Goal: Task Accomplishment & Management: Manage account settings

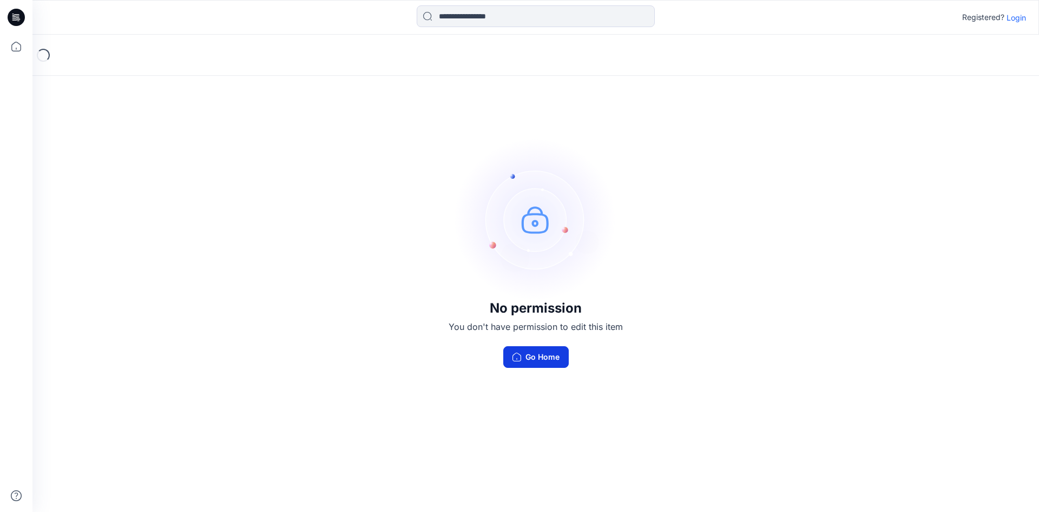
click at [525, 354] on button "Go Home" at bounding box center [535, 357] width 65 height 22
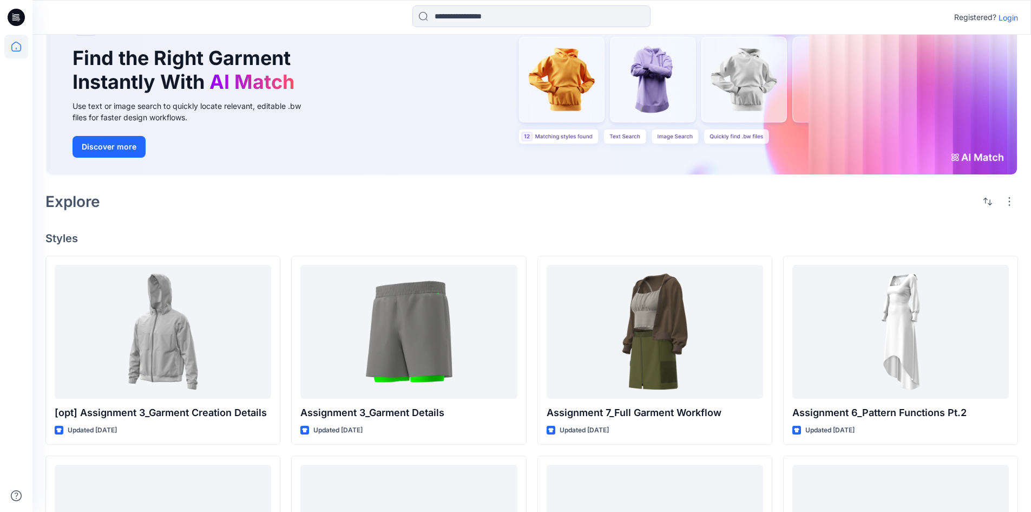
scroll to position [54, 0]
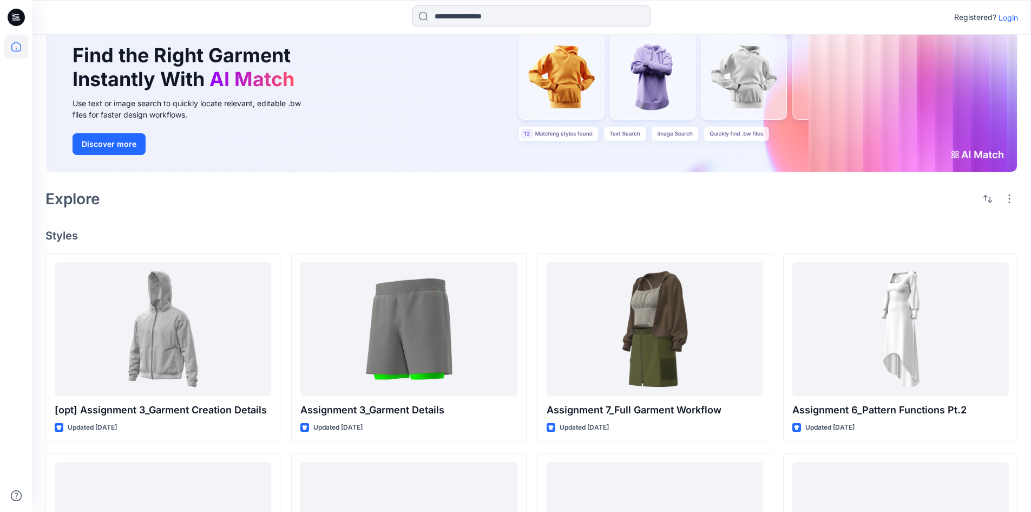
click at [1011, 18] on p "Login" at bounding box center [1008, 17] width 19 height 11
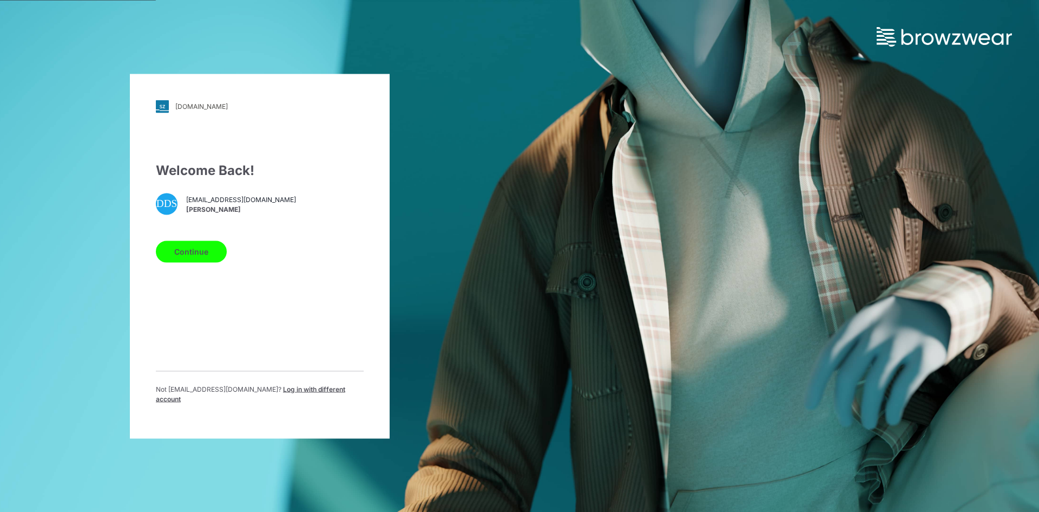
click at [195, 257] on button "Continue" at bounding box center [191, 251] width 71 height 22
click at [199, 259] on button "Continue" at bounding box center [191, 251] width 71 height 22
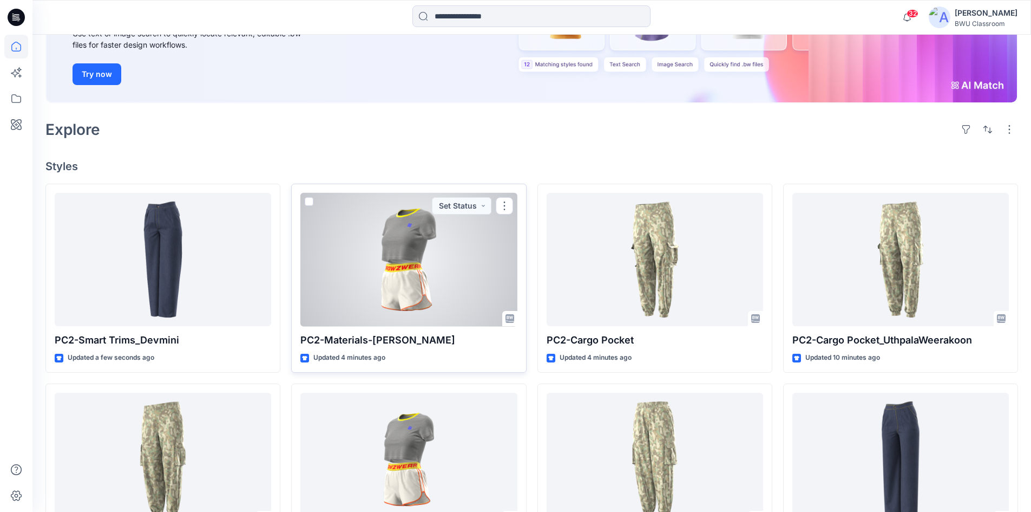
scroll to position [162, 0]
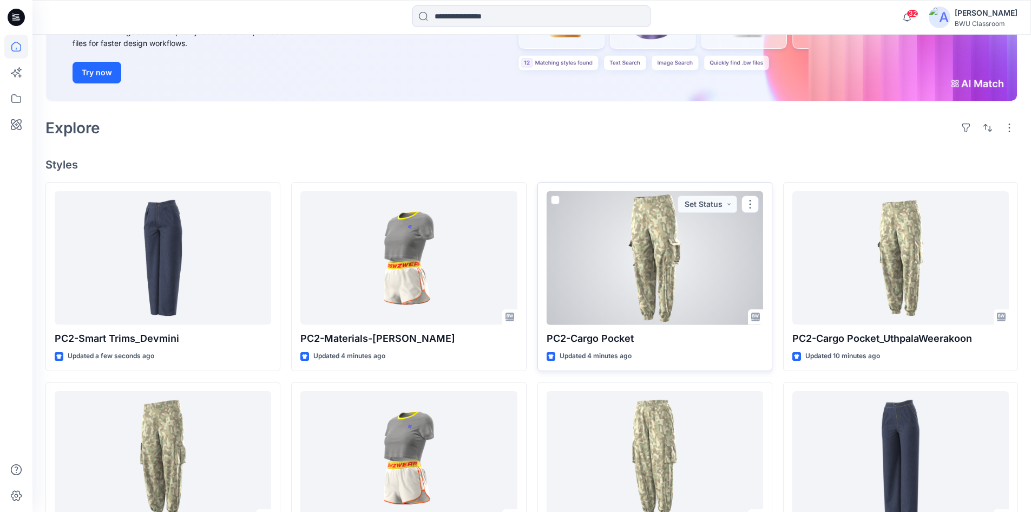
click at [598, 290] on div at bounding box center [655, 258] width 217 height 134
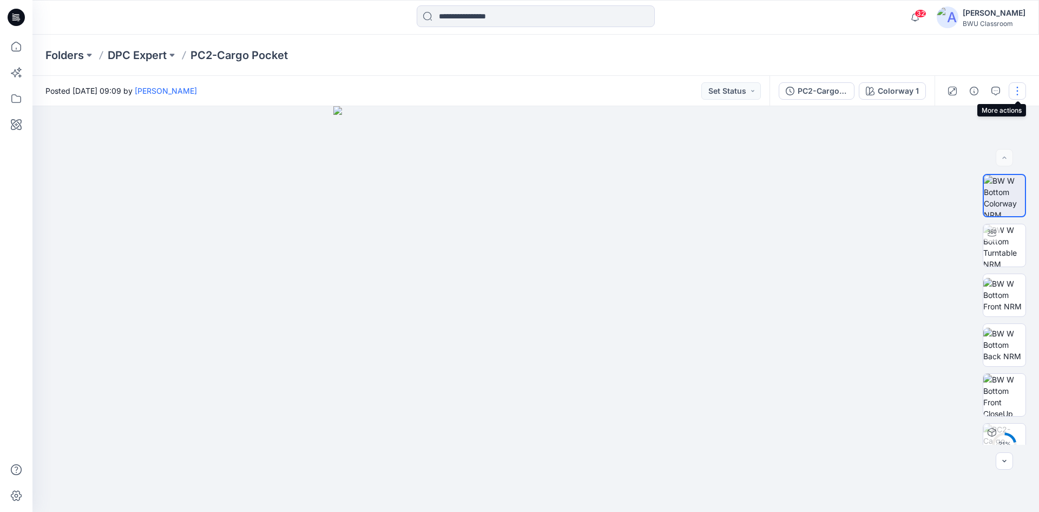
click at [1015, 90] on button "button" at bounding box center [1017, 90] width 17 height 17
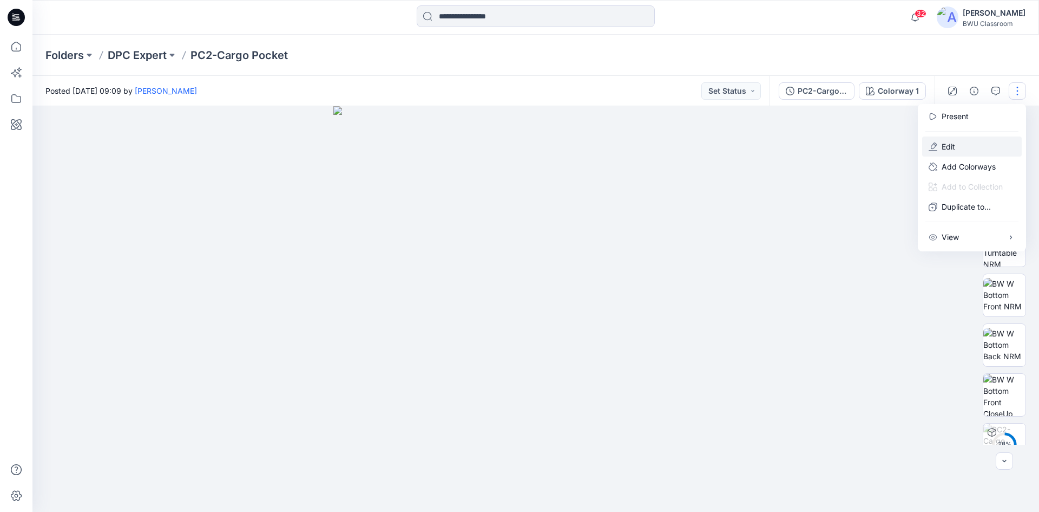
click at [949, 142] on p "Edit" at bounding box center [949, 146] width 14 height 11
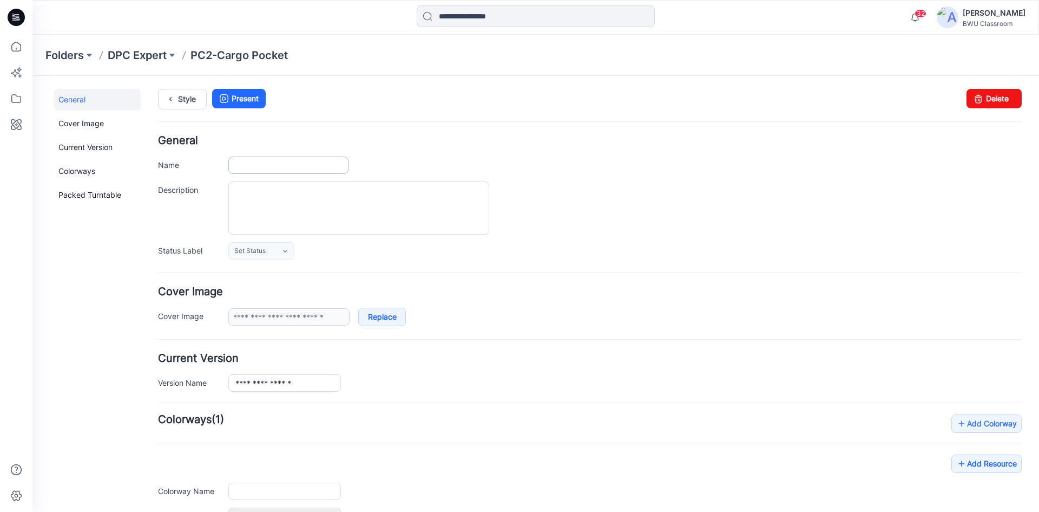
type input "**********"
click at [319, 166] on input "**********" at bounding box center [288, 164] width 120 height 17
type input "**********"
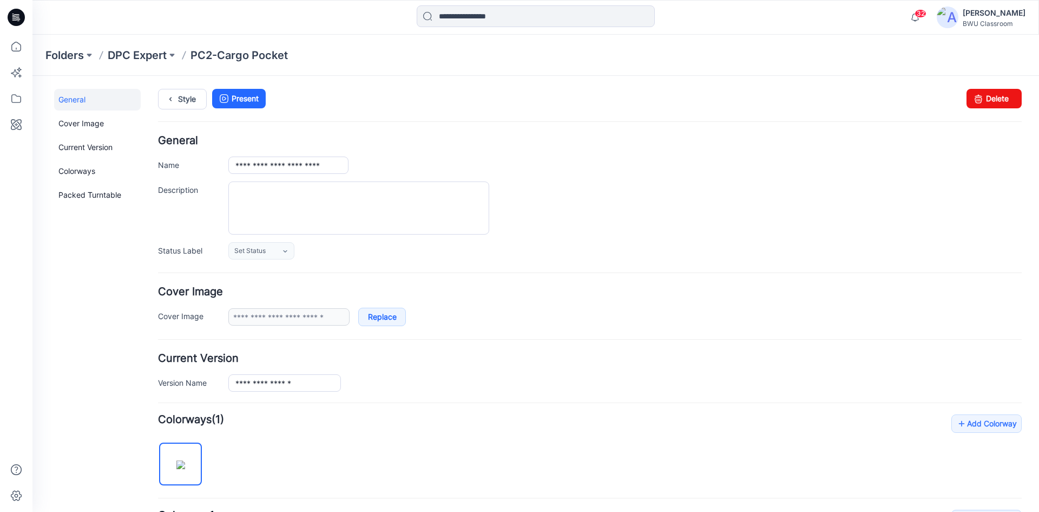
click at [602, 127] on div "Style Present Changes Saved Delete" at bounding box center [590, 112] width 864 height 47
click at [133, 58] on p "DPC Expert" at bounding box center [137, 55] width 59 height 15
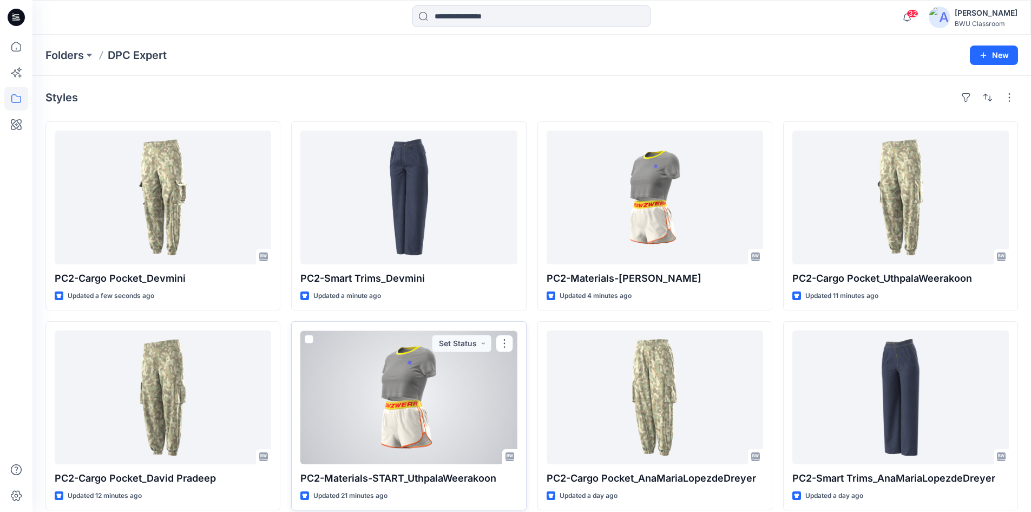
click at [380, 397] on div at bounding box center [408, 397] width 217 height 134
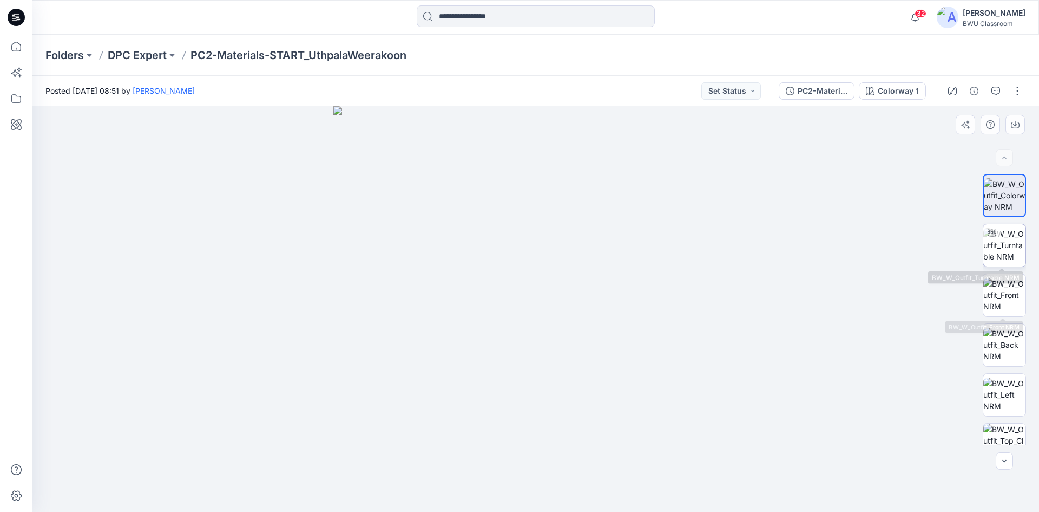
click at [1007, 241] on img at bounding box center [1005, 245] width 42 height 34
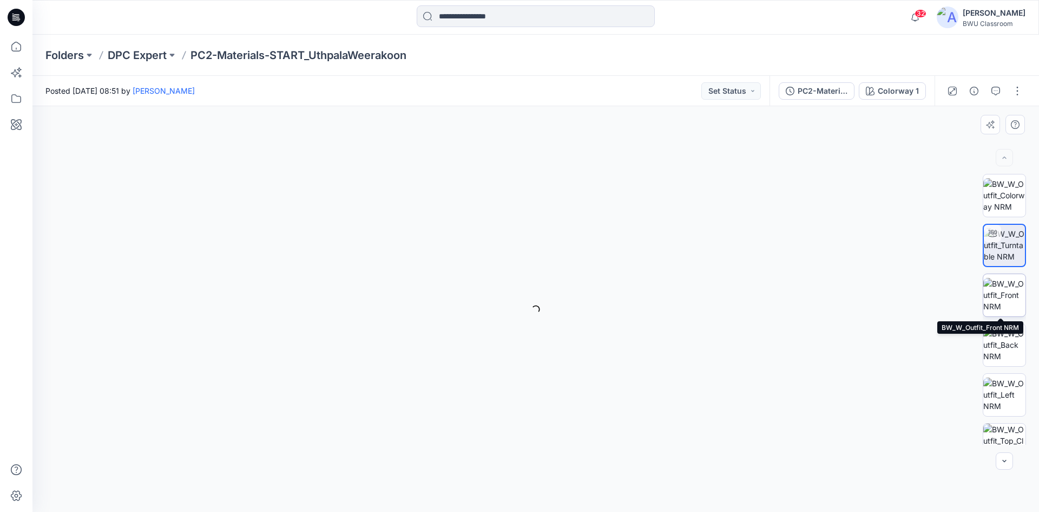
click at [1007, 292] on img at bounding box center [1005, 295] width 42 height 34
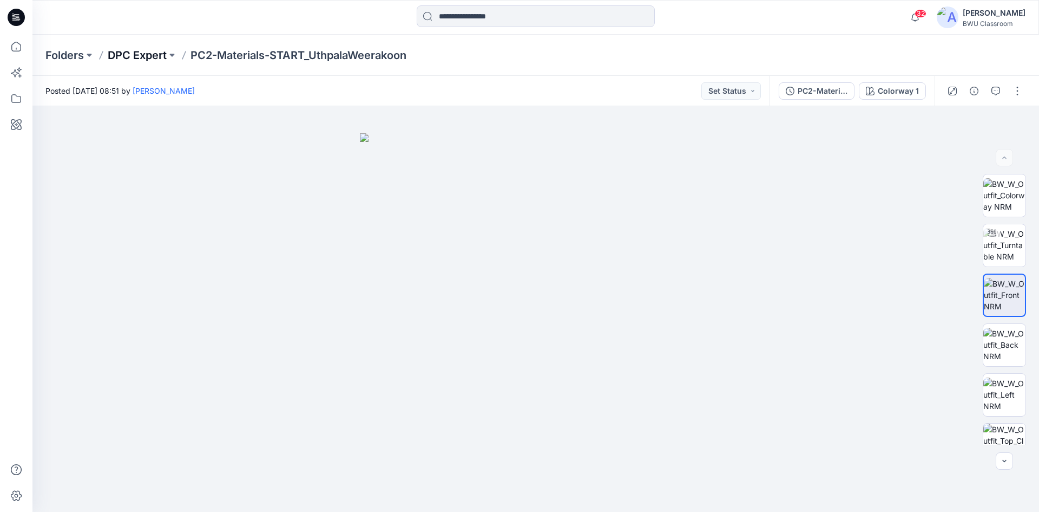
click at [156, 53] on p "DPC Expert" at bounding box center [137, 55] width 59 height 15
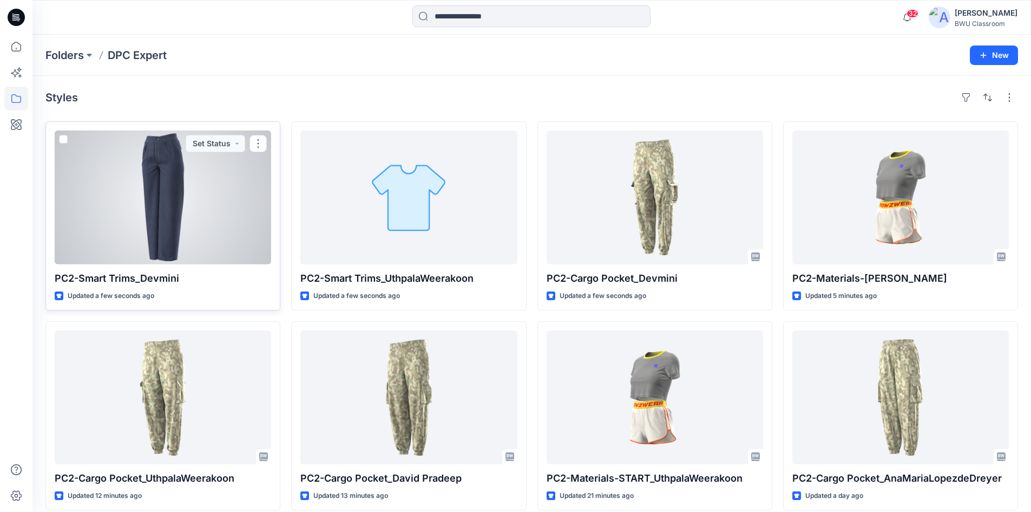
click at [182, 206] on div at bounding box center [163, 197] width 217 height 134
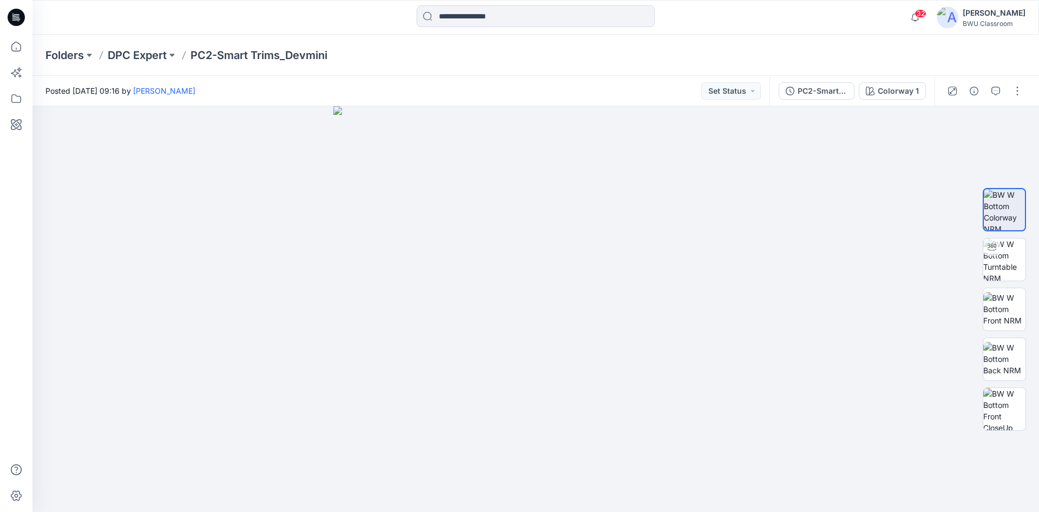
click at [296, 54] on p "PC2-Smart Trims_Devmini" at bounding box center [259, 55] width 137 height 15
click at [1017, 88] on button "button" at bounding box center [1017, 90] width 17 height 17
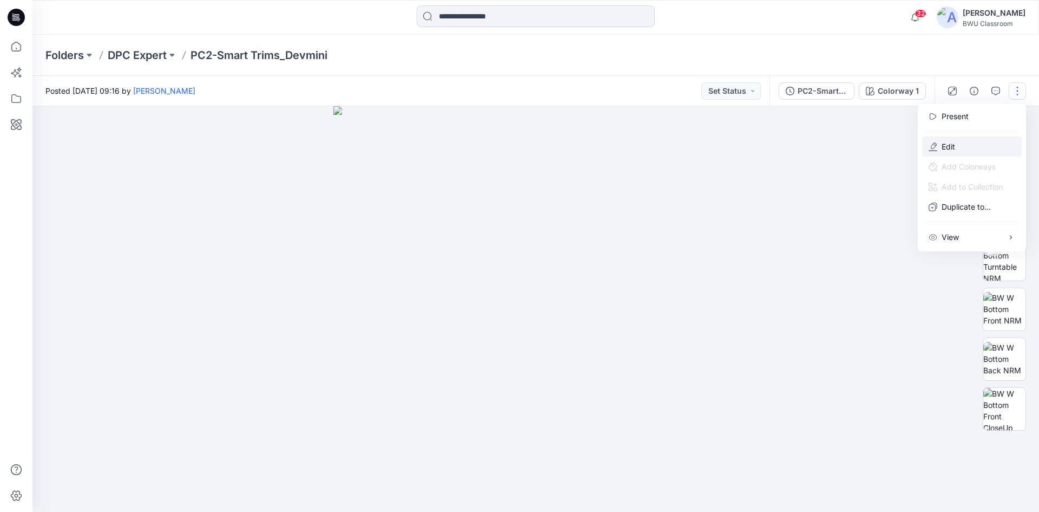
click at [960, 146] on button "Edit" at bounding box center [972, 146] width 100 height 20
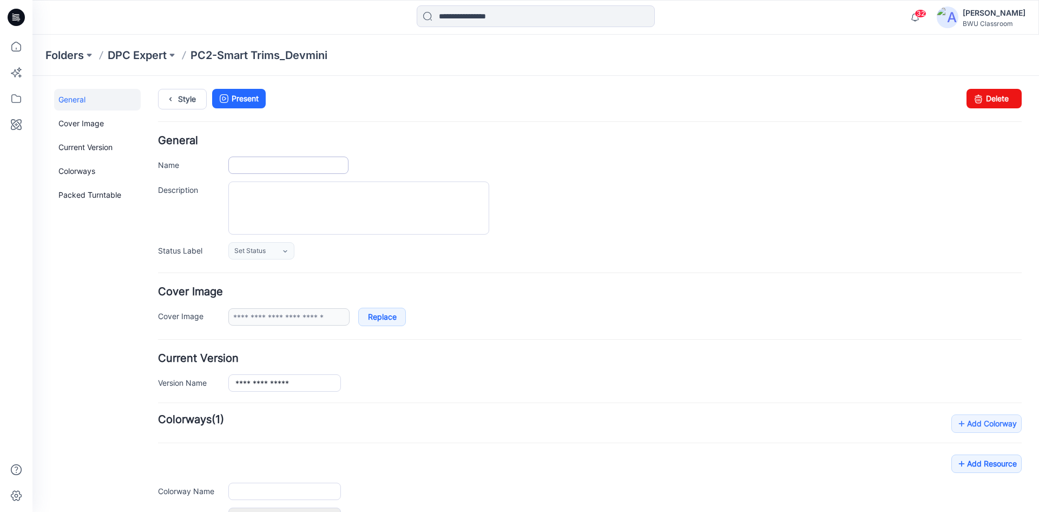
type input "**********"
click at [333, 162] on input "**********" at bounding box center [288, 164] width 120 height 17
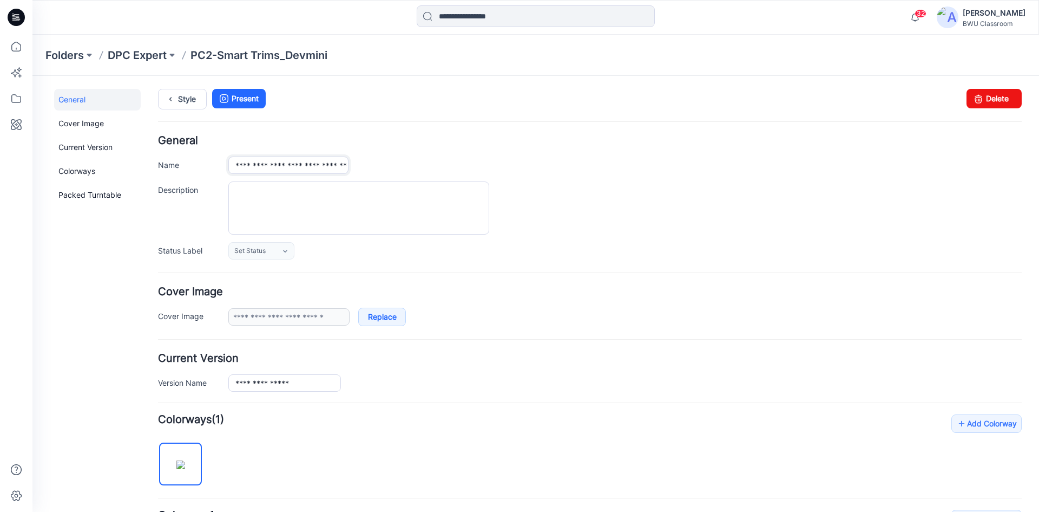
type input "**********"
click at [335, 108] on ul "Style Present" at bounding box center [590, 98] width 864 height 19
click at [157, 53] on p "DPC Expert" at bounding box center [137, 55] width 59 height 15
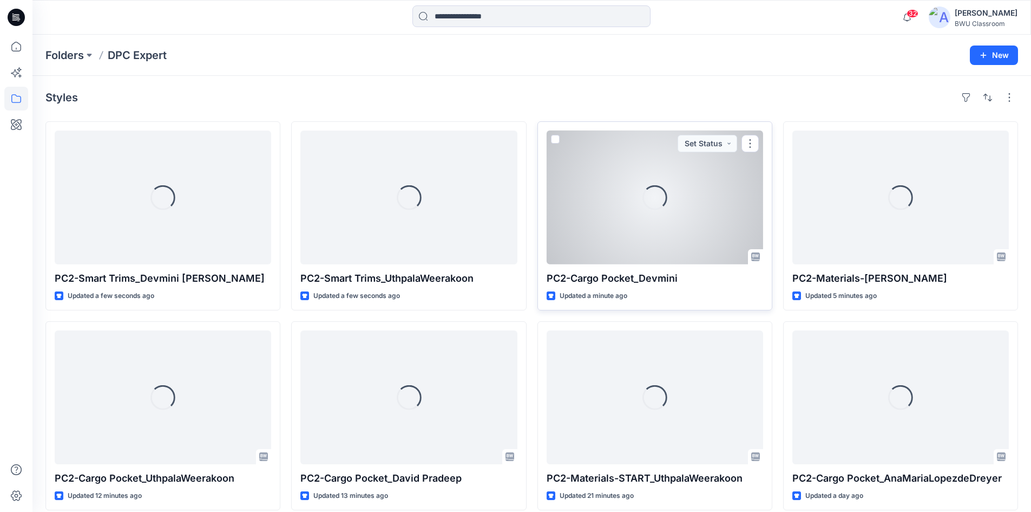
click at [722, 181] on div "Loading..." at bounding box center [655, 197] width 217 height 134
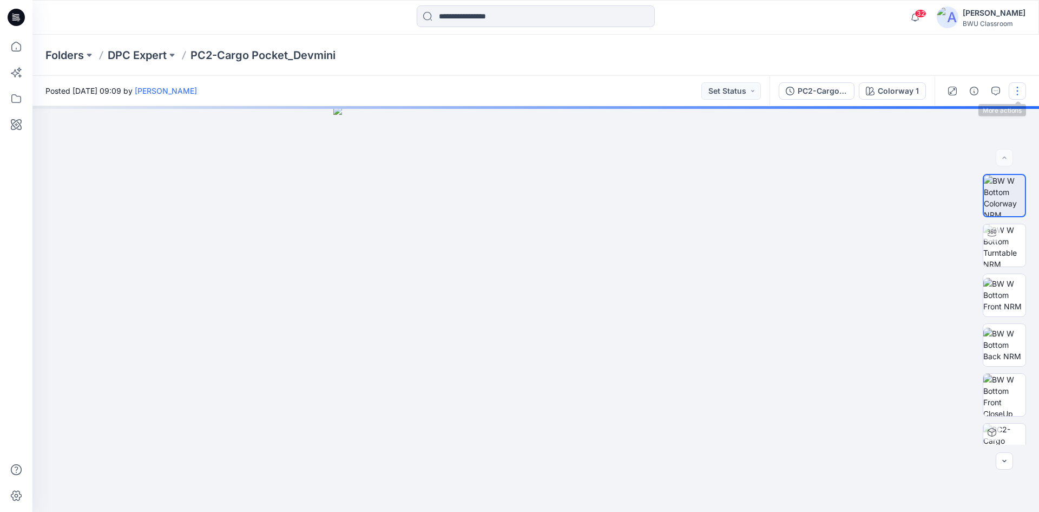
click at [1020, 90] on button "button" at bounding box center [1017, 90] width 17 height 17
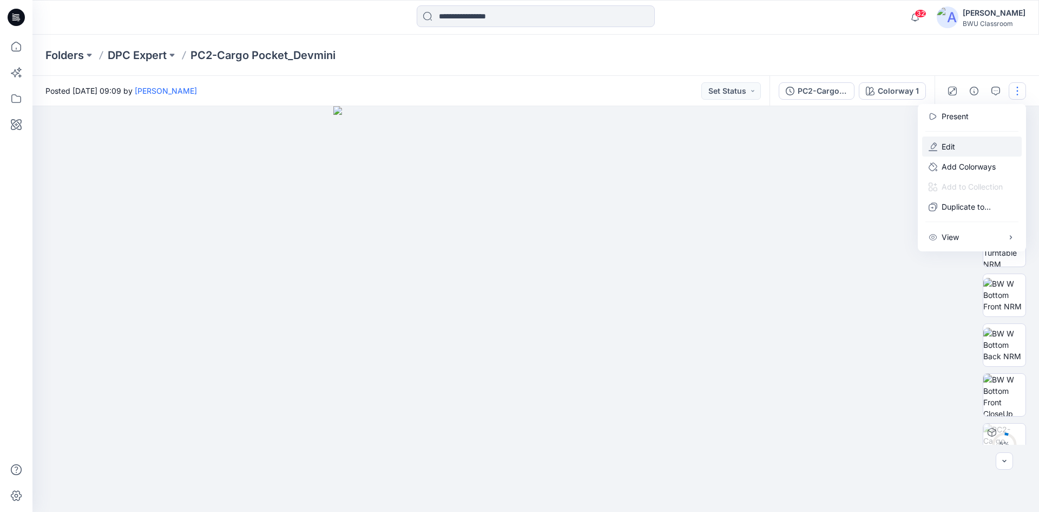
click at [964, 145] on button "Edit" at bounding box center [972, 146] width 100 height 20
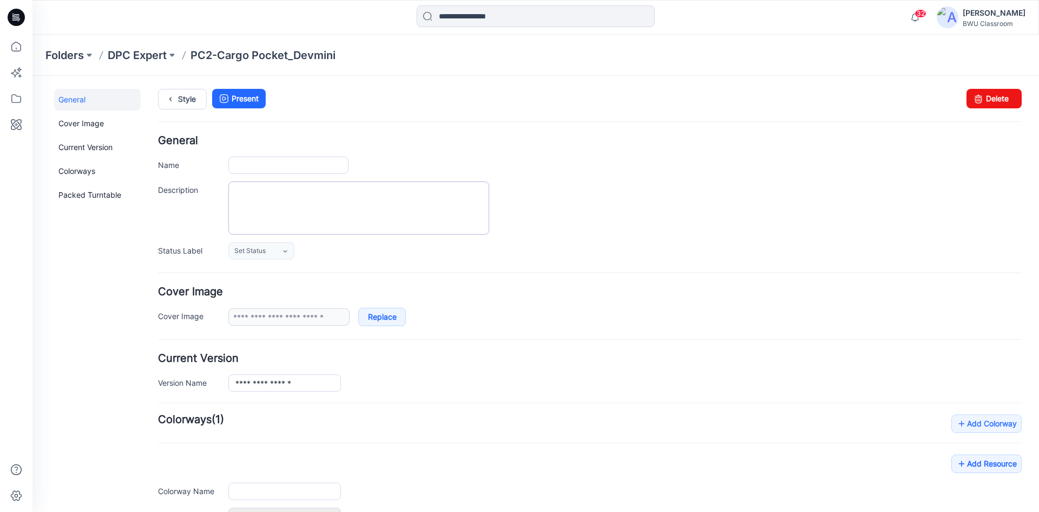
type input "**********"
click at [341, 162] on input "**********" at bounding box center [288, 164] width 120 height 17
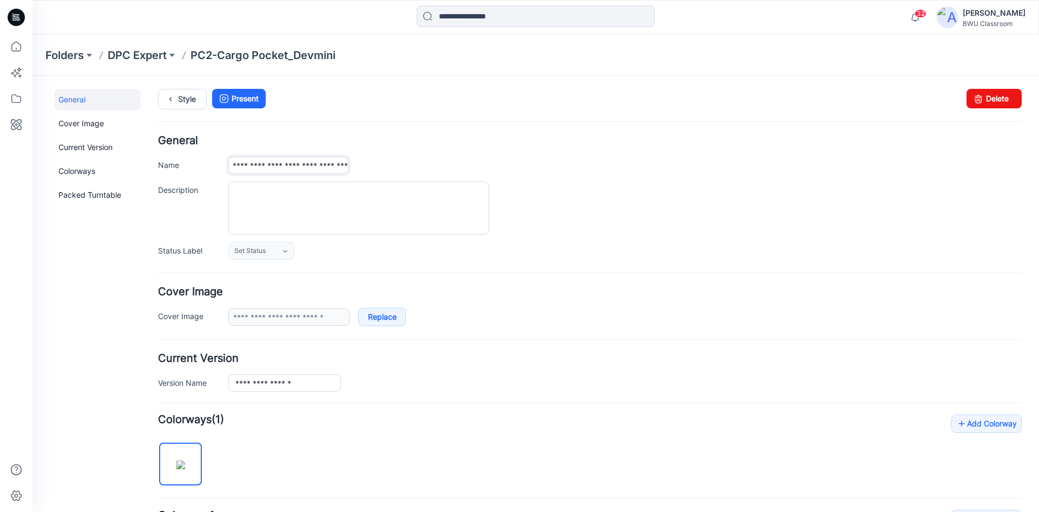
type input "**********"
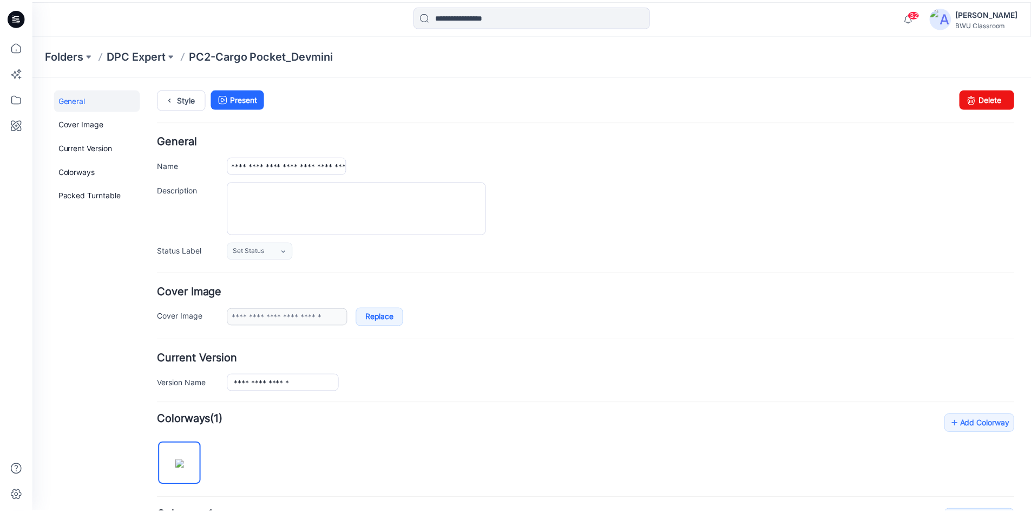
scroll to position [0, 0]
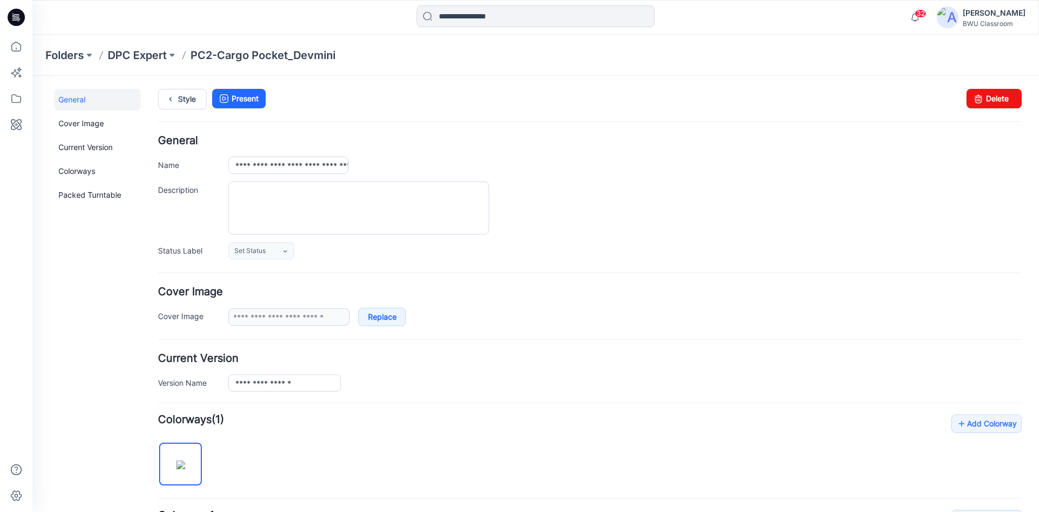
click at [464, 129] on div "Style Present Changes Saved Delete" at bounding box center [590, 112] width 864 height 47
click at [149, 53] on p "DPC Expert" at bounding box center [137, 55] width 59 height 15
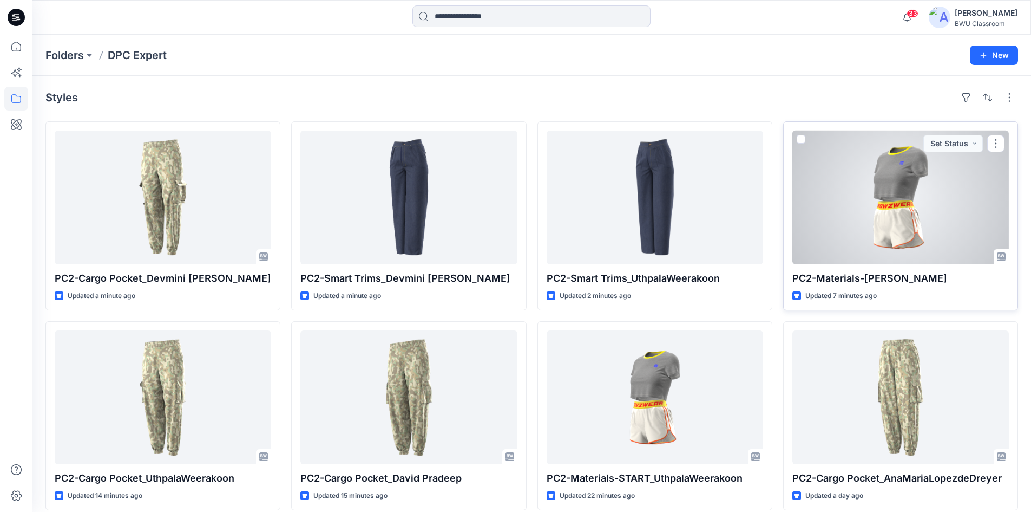
click at [899, 202] on div at bounding box center [900, 197] width 217 height 134
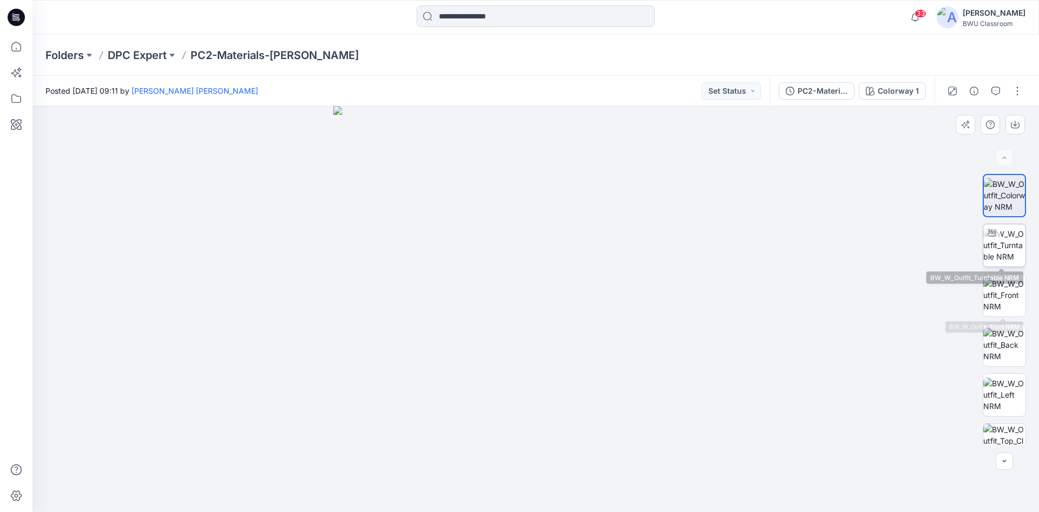
click at [1003, 250] on img at bounding box center [1005, 245] width 42 height 34
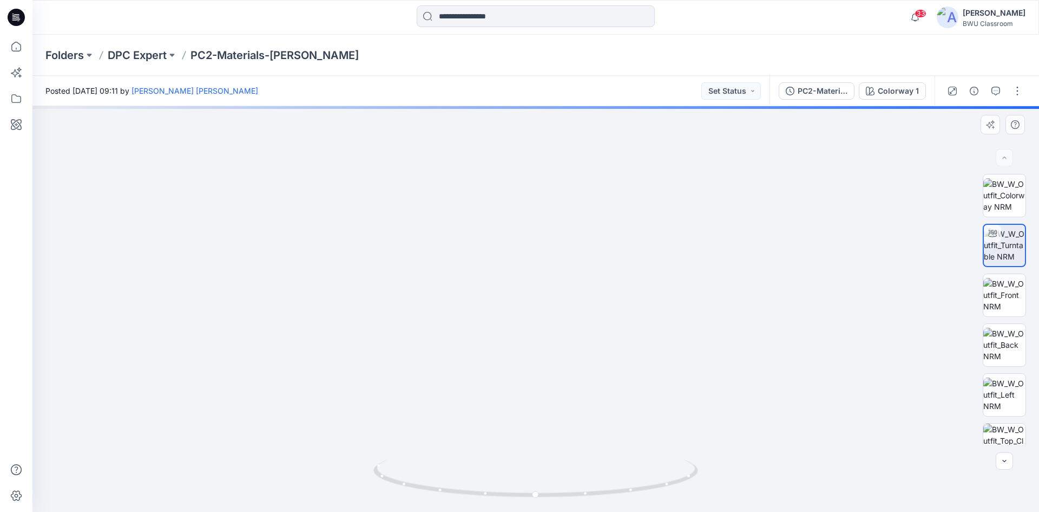
drag, startPoint x: 588, startPoint y: 261, endPoint x: 558, endPoint y: 331, distance: 75.6
drag, startPoint x: 596, startPoint y: 498, endPoint x: 468, endPoint y: 487, distance: 128.8
click at [468, 487] on icon at bounding box center [536, 479] width 327 height 41
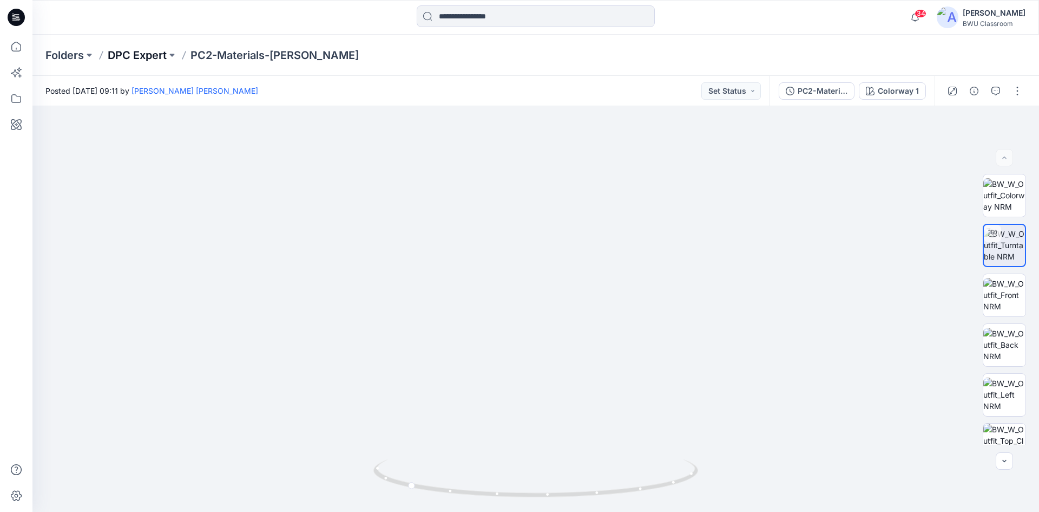
click at [149, 57] on p "DPC Expert" at bounding box center [137, 55] width 59 height 15
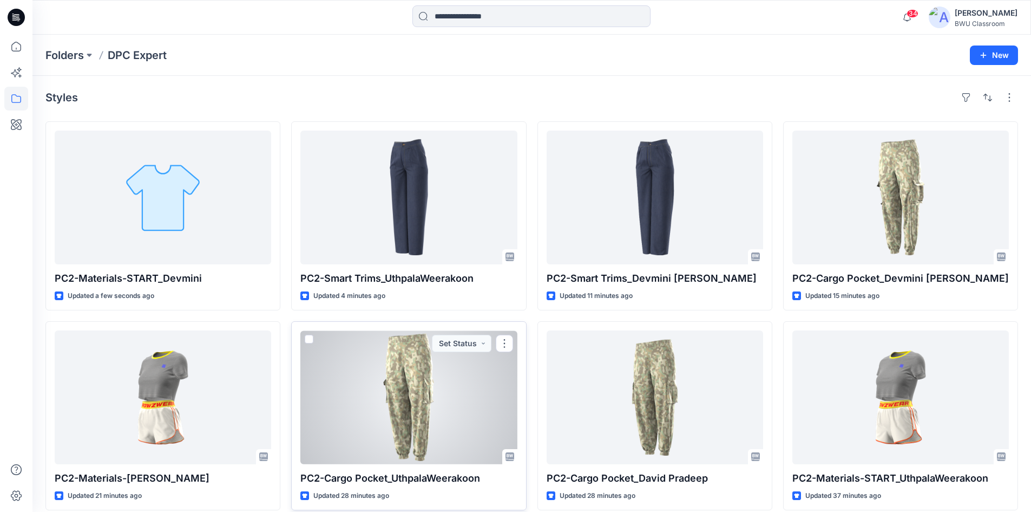
click at [425, 368] on div at bounding box center [408, 397] width 217 height 134
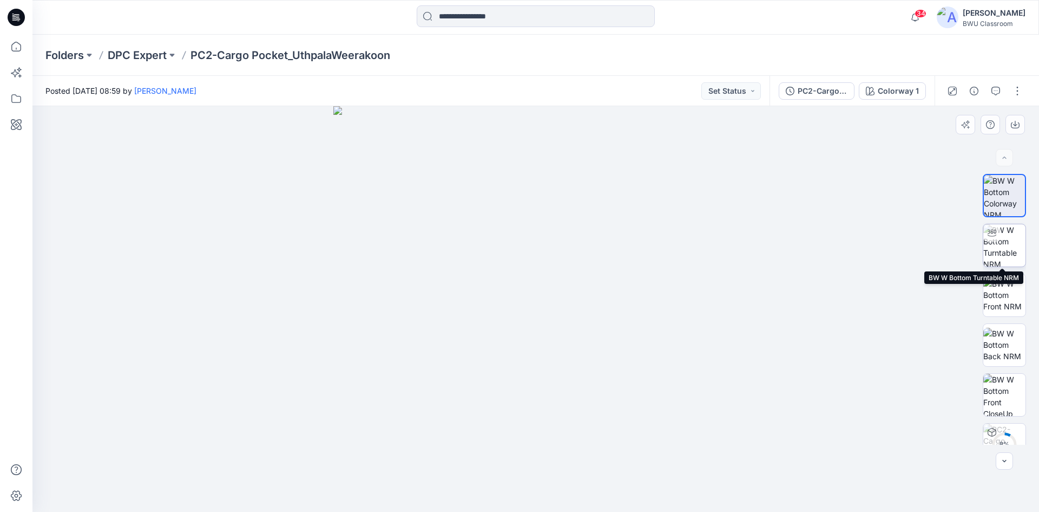
click at [995, 241] on img at bounding box center [1005, 245] width 42 height 42
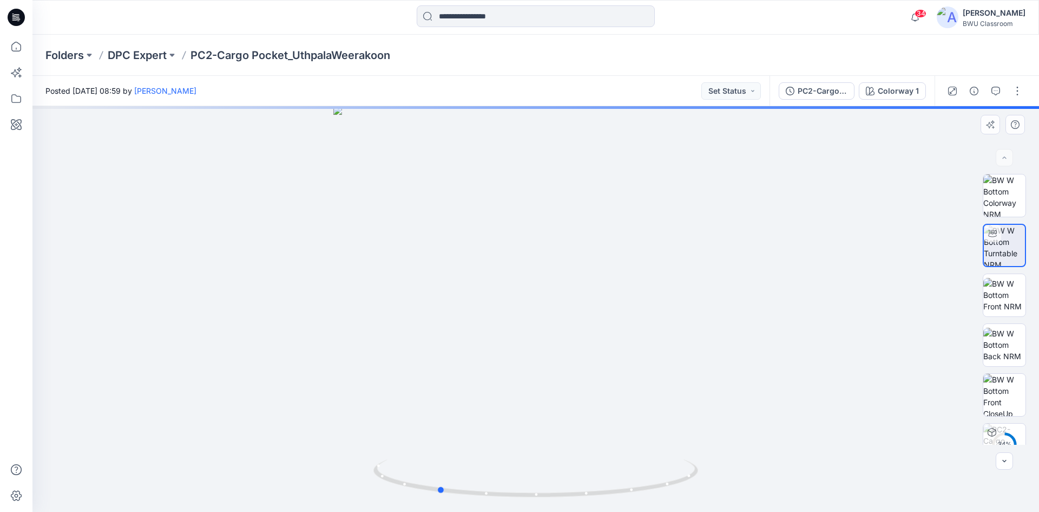
drag, startPoint x: 551, startPoint y: 400, endPoint x: 501, endPoint y: 402, distance: 49.8
click at [501, 402] on div at bounding box center [535, 308] width 1007 height 405
click at [134, 58] on p "DPC Expert" at bounding box center [137, 55] width 59 height 15
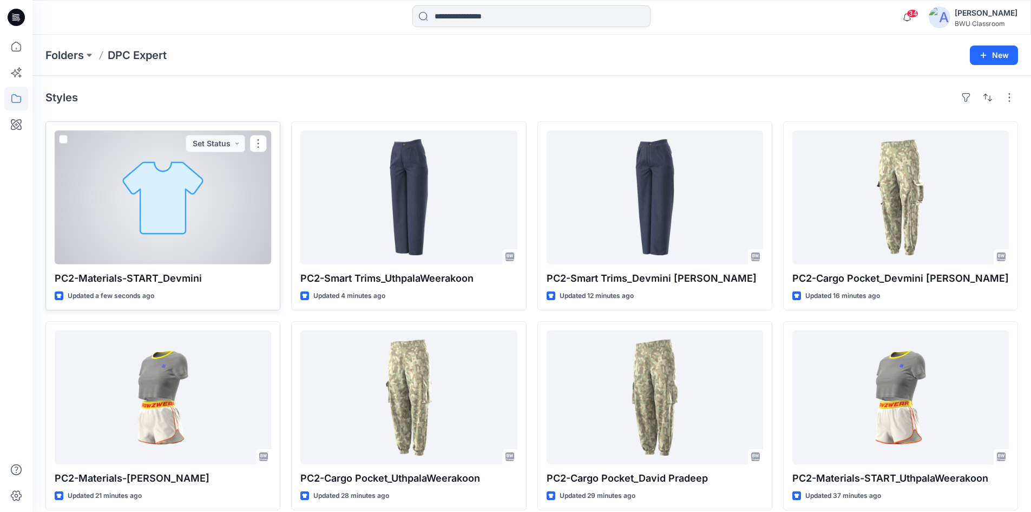
click at [223, 217] on div at bounding box center [163, 197] width 217 height 134
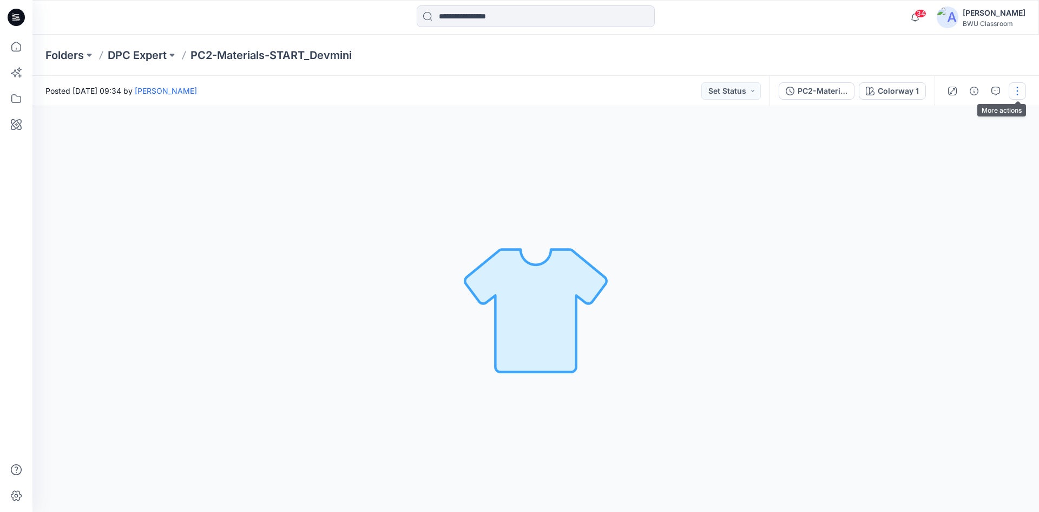
click at [1023, 91] on button "button" at bounding box center [1017, 90] width 17 height 17
click at [953, 142] on p "Edit" at bounding box center [949, 146] width 14 height 11
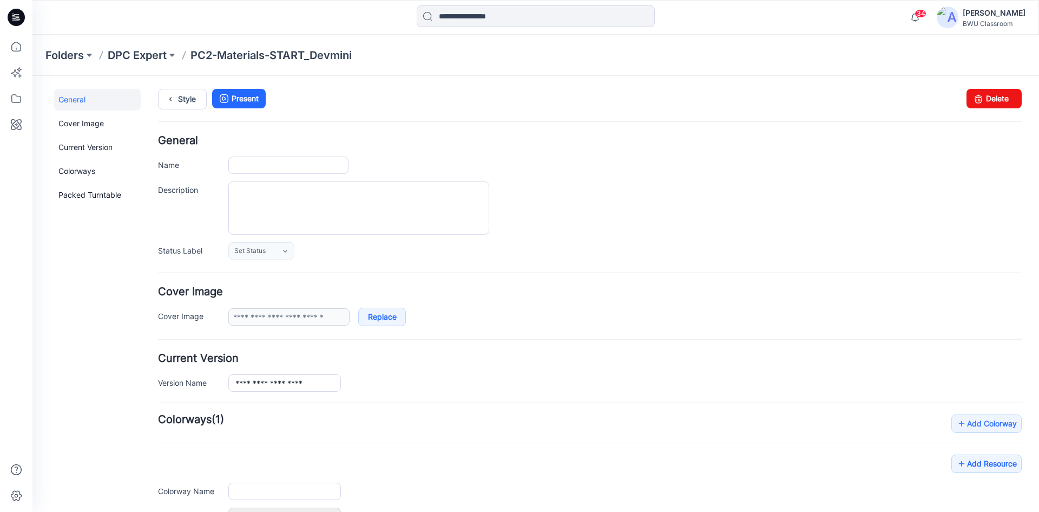
type input "**********"
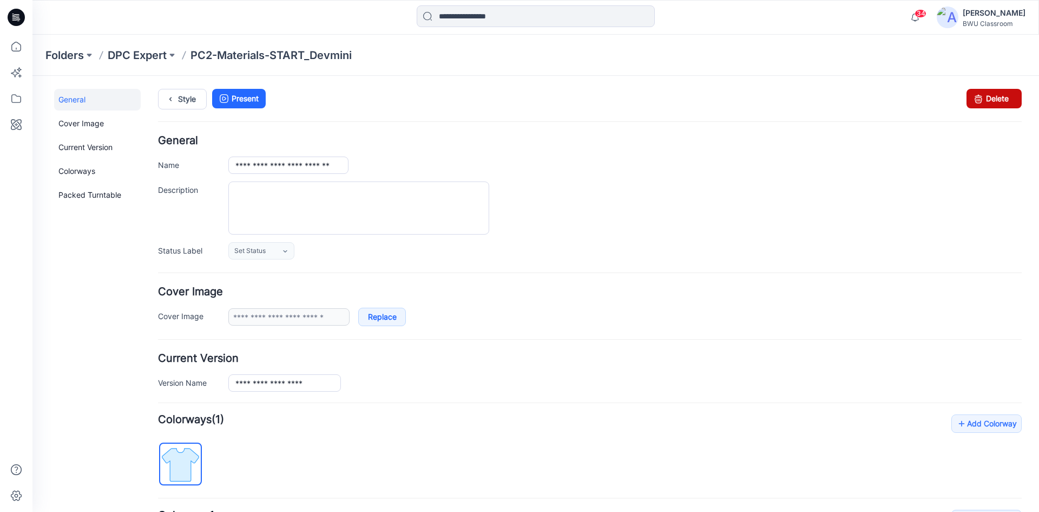
drag, startPoint x: 979, startPoint y: 98, endPoint x: 598, endPoint y: 143, distance: 383.2
click at [979, 98] on link "Delete" at bounding box center [994, 98] width 55 height 19
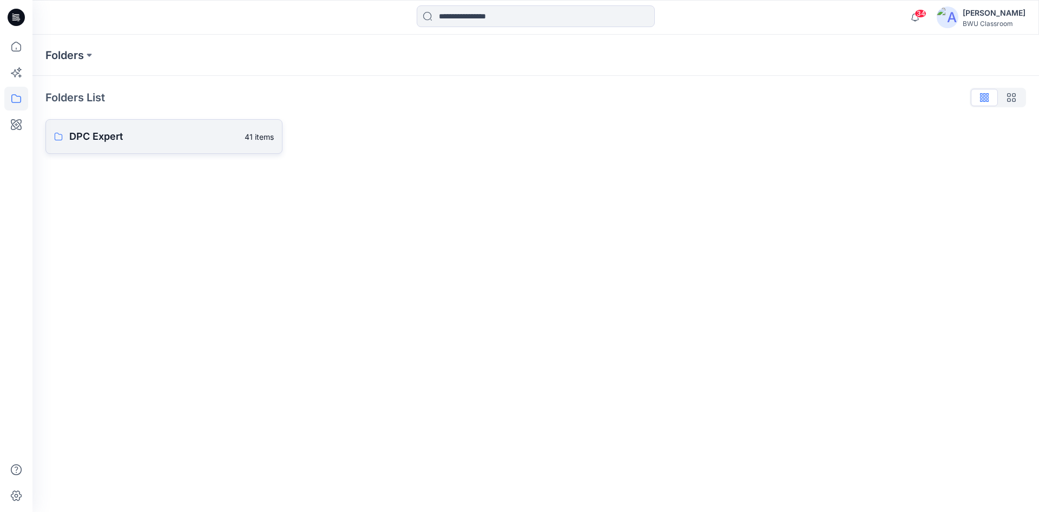
click at [180, 125] on link "DPC Expert 41 items" at bounding box center [163, 136] width 237 height 35
